Goal: Information Seeking & Learning: Learn about a topic

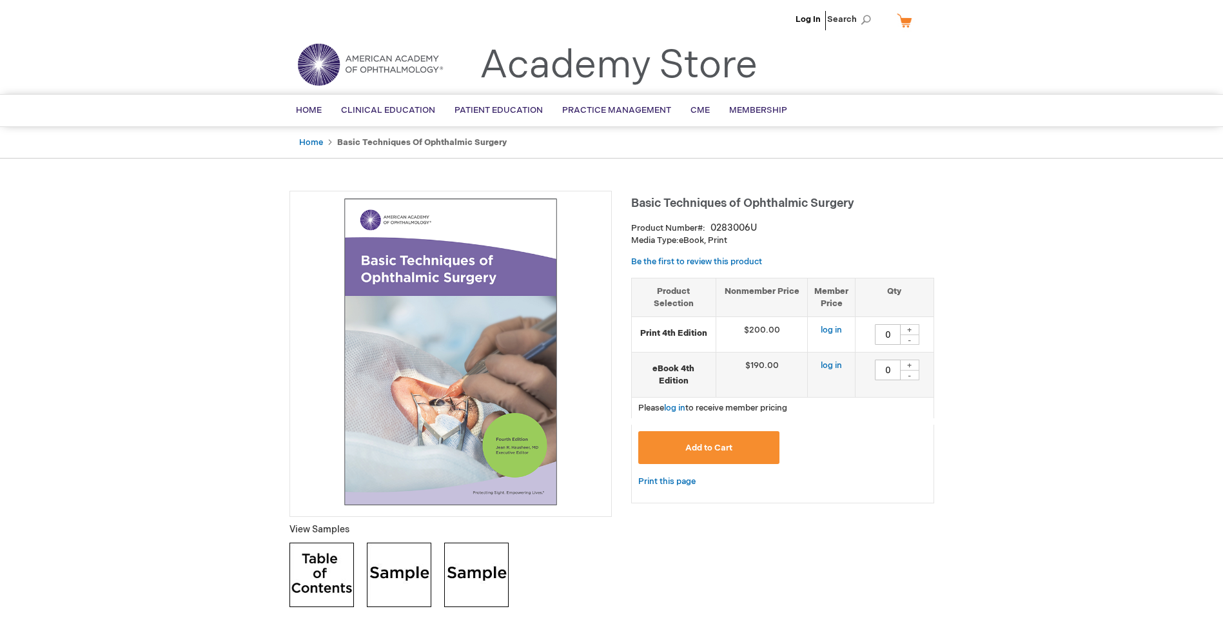
type input "0"
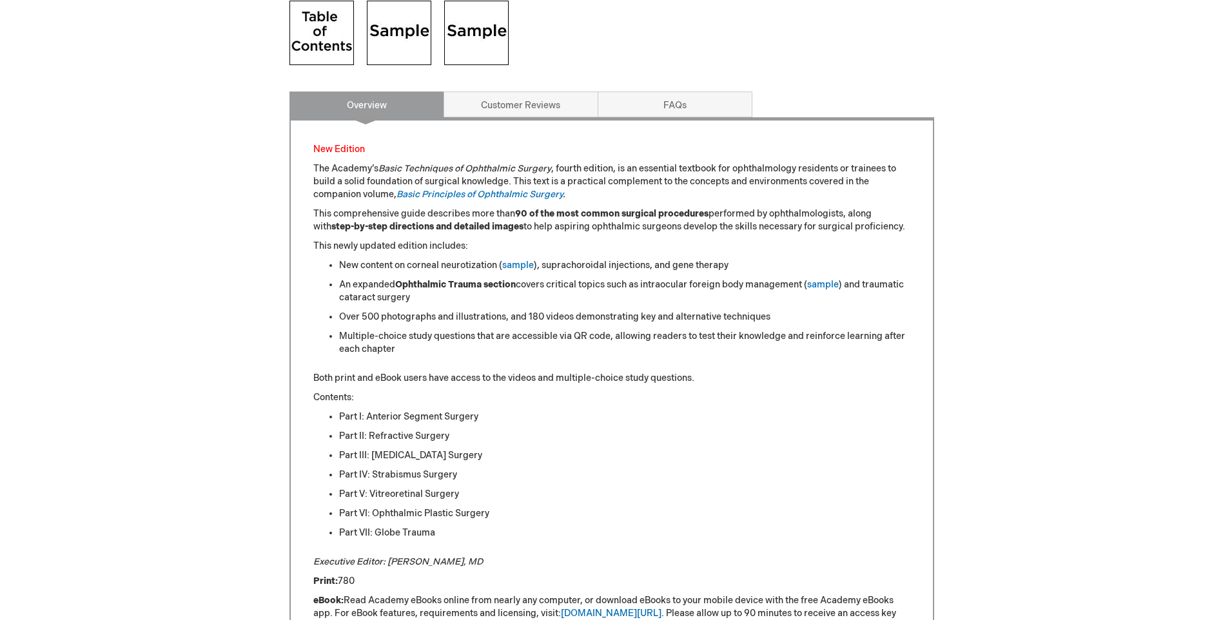
click at [405, 347] on li "Multiple-choice study questions that are accessible via QR code, allowing reade…" at bounding box center [624, 343] width 571 height 26
drag, startPoint x: 364, startPoint y: 294, endPoint x: 313, endPoint y: 165, distance: 138.9
click at [313, 165] on p "The Academy’s Basic Techniques of Ophthalmic Surgery , fourth edition, is an es…" at bounding box center [611, 181] width 597 height 39
click at [315, 165] on p "The Academy’s Basic Techniques of Ophthalmic Surgery , fourth edition, is an es…" at bounding box center [611, 181] width 597 height 39
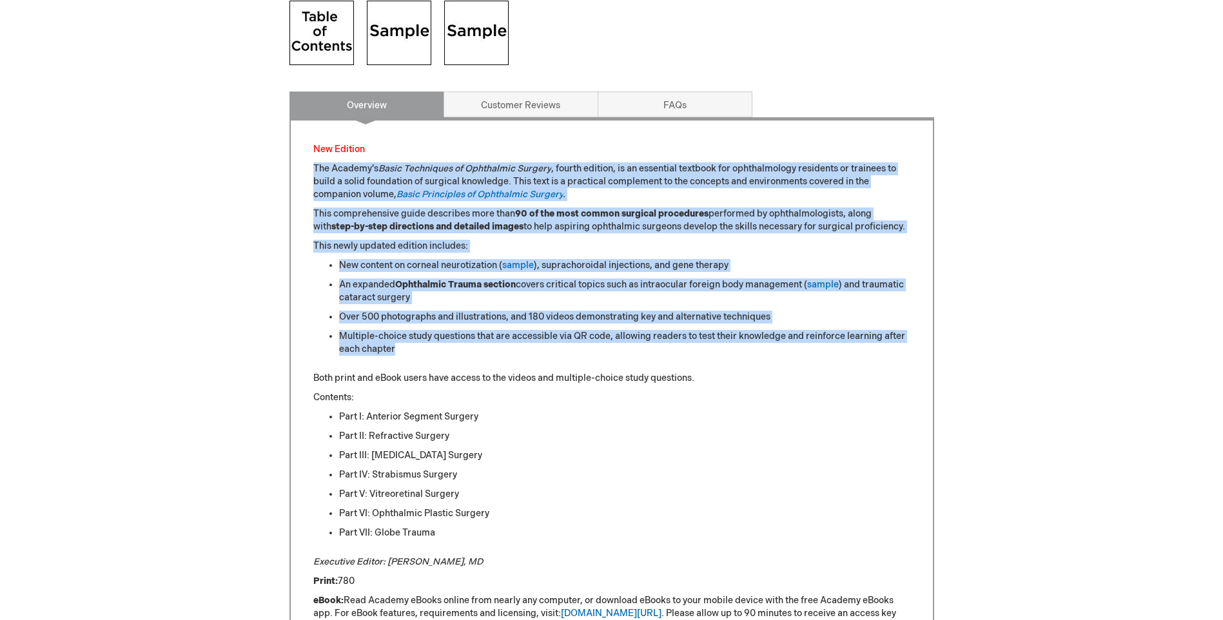
drag, startPoint x: 314, startPoint y: 165, endPoint x: 412, endPoint y: 355, distance: 213.3
click at [412, 355] on div "New Edition The Academy’s Basic Techniques of Ophthalmic Surgery , fourth editi…" at bounding box center [611, 420] width 597 height 554
copy div "Lor Ipsumdo’s Ametc Adipiscing el Seddoeiusm Tempori , utlabo etdolor, ma al en…"
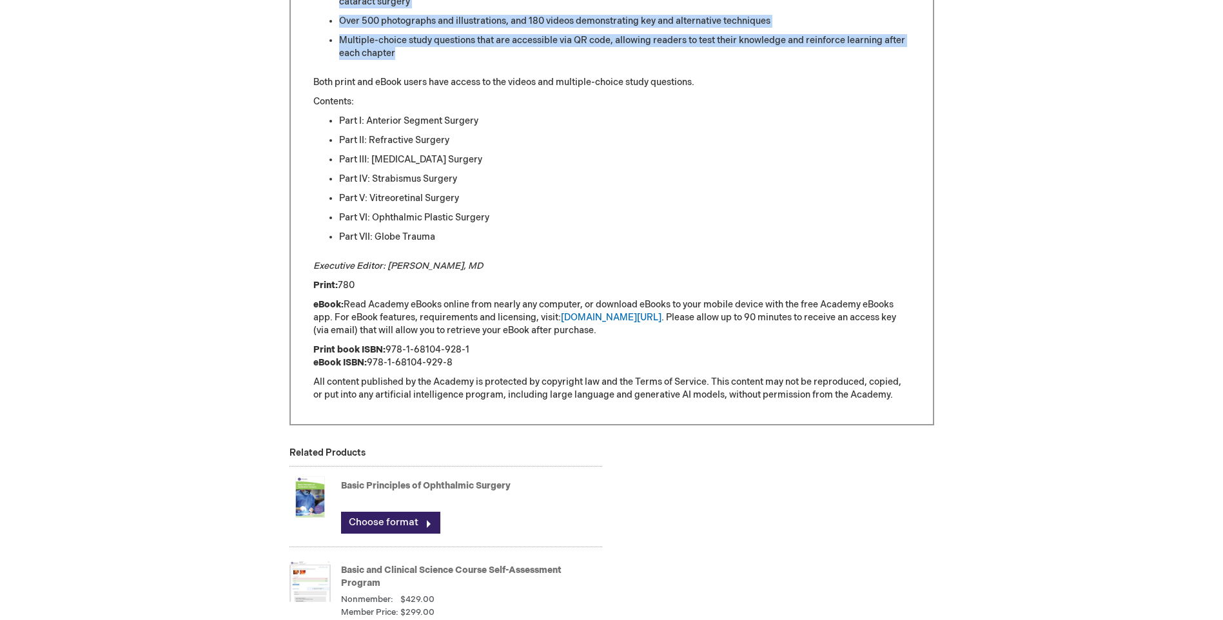
scroll to position [834, 0]
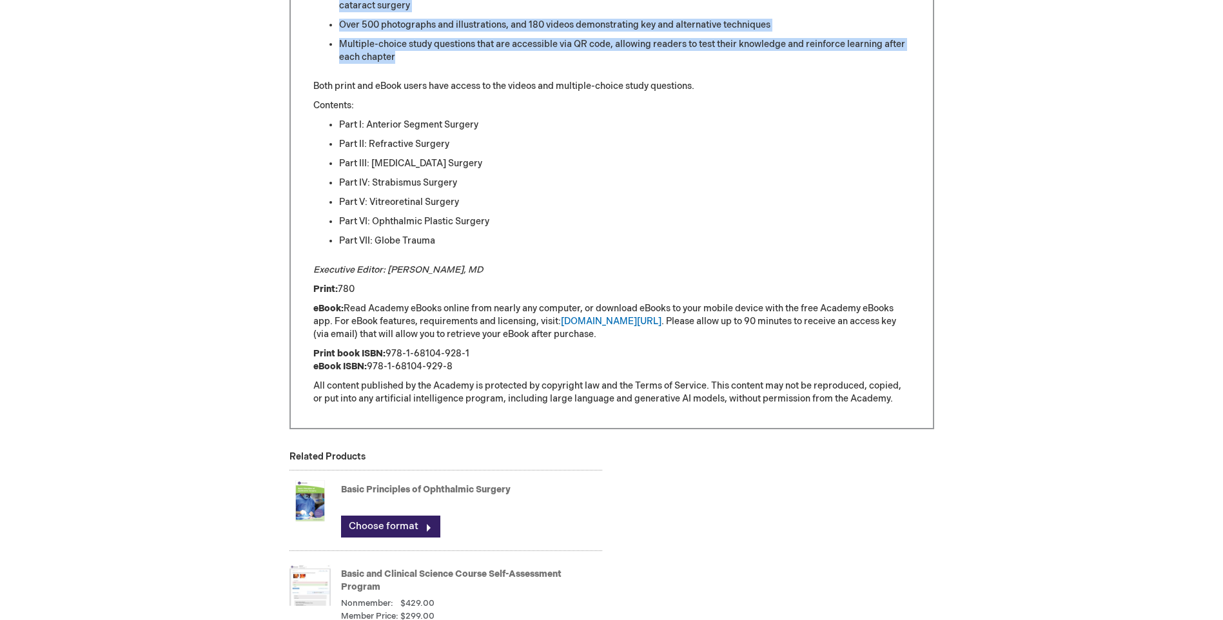
drag, startPoint x: 484, startPoint y: 271, endPoint x: 314, endPoint y: 272, distance: 170.2
click at [314, 272] on p "Executive Editor: [PERSON_NAME], MD" at bounding box center [611, 270] width 597 height 13
copy em "Executive Editor: [PERSON_NAME], MD"
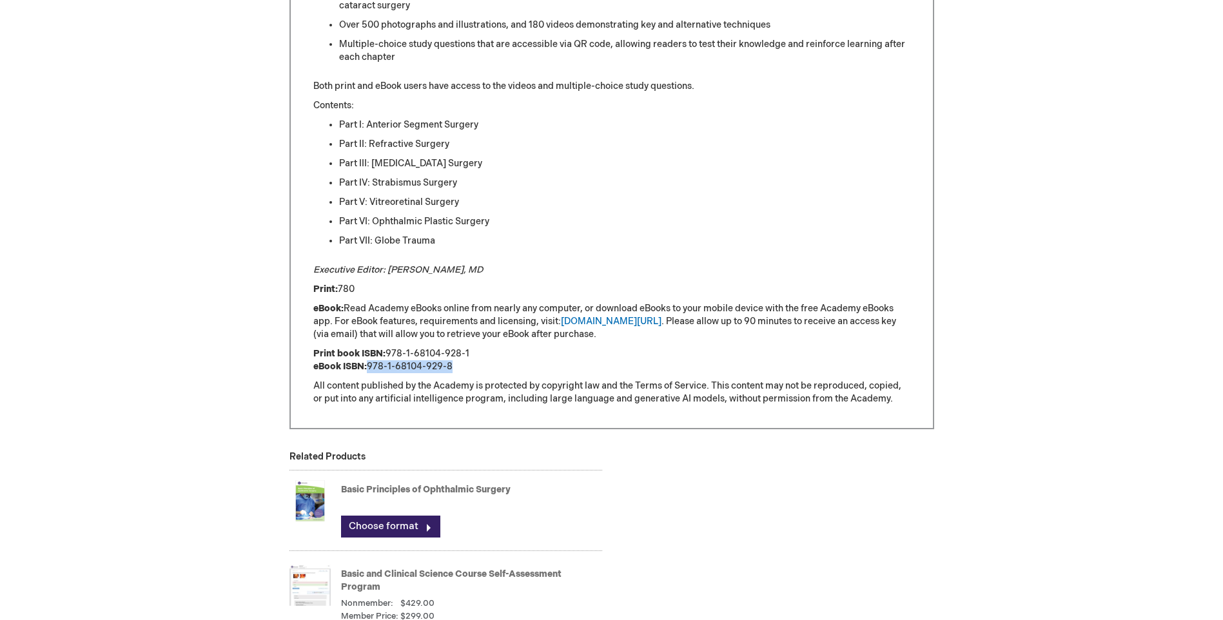
drag, startPoint x: 453, startPoint y: 364, endPoint x: 369, endPoint y: 366, distance: 83.8
click at [369, 366] on p "Print book ISBN: 978-1-68104-928-1 eBook ISBN: 978-1-68104-929-8" at bounding box center [611, 360] width 597 height 26
copy p "978-1-68104-929-8"
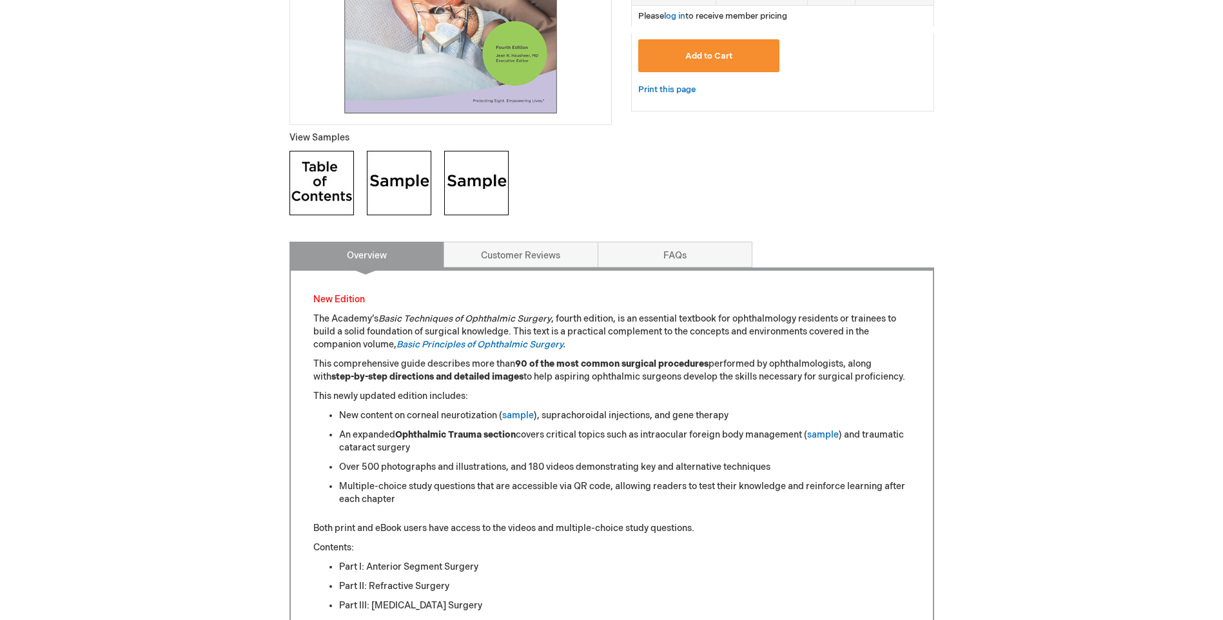
scroll to position [0, 0]
